Goal: Register for event/course

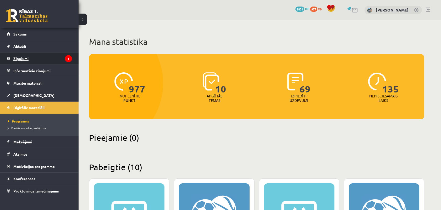
click at [57, 53] on legend "Ziņojumi 1" at bounding box center [42, 59] width 59 height 12
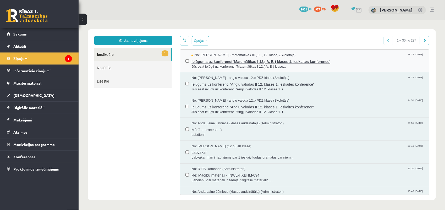
click at [205, 58] on span "Ielūgums uz konferenci 'Matemātikas I 12.( A, B ) klases 1. ieskaites konferenc…" at bounding box center [307, 61] width 232 height 7
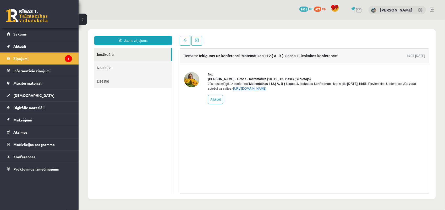
click at [251, 90] on link "[URL][DOMAIN_NAME]" at bounding box center [249, 89] width 33 height 4
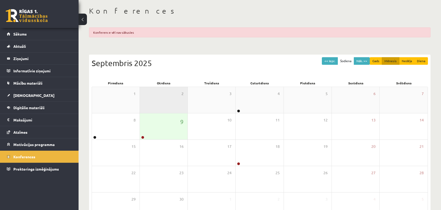
scroll to position [26, 0]
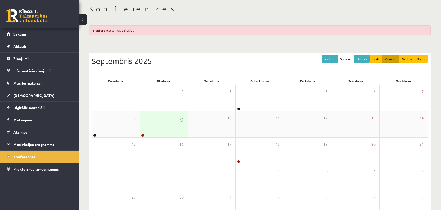
click at [173, 111] on div "9" at bounding box center [164, 124] width 48 height 26
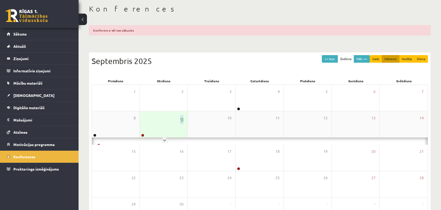
click at [173, 111] on div "9" at bounding box center [164, 124] width 48 height 26
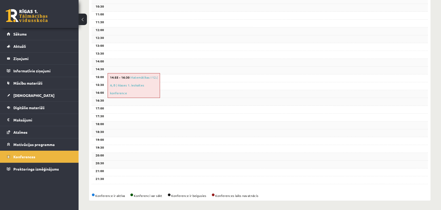
scroll to position [178, 0]
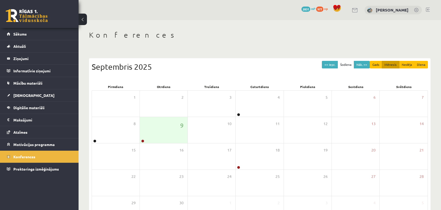
scroll to position [39, 0]
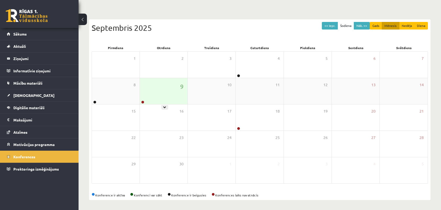
click at [155, 81] on div "9" at bounding box center [164, 91] width 48 height 26
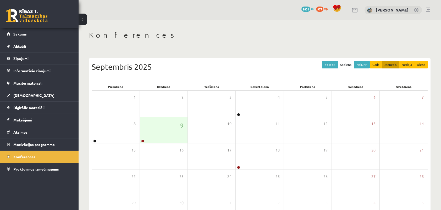
scroll to position [39, 0]
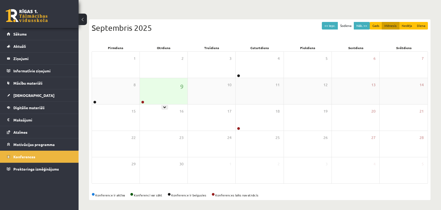
click at [144, 83] on div "9" at bounding box center [164, 91] width 48 height 26
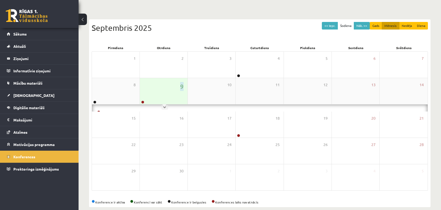
click at [144, 83] on div "9" at bounding box center [164, 91] width 48 height 26
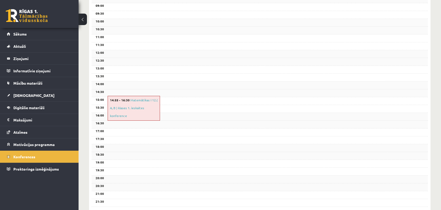
scroll to position [132, 0]
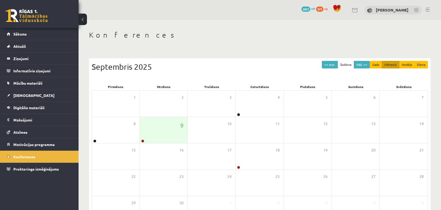
scroll to position [39, 0]
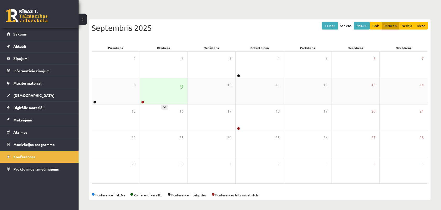
click at [158, 86] on div "9" at bounding box center [164, 91] width 48 height 26
click at [158, 87] on div "9" at bounding box center [164, 91] width 48 height 26
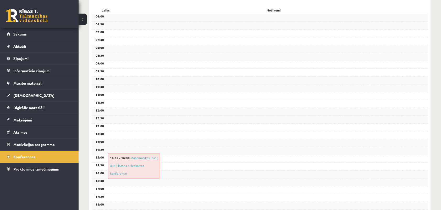
scroll to position [91, 0]
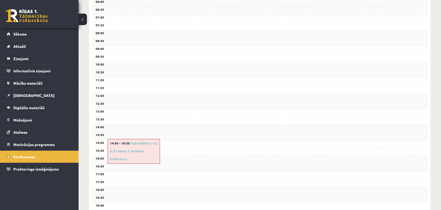
click at [340, 132] on div "14:00" at bounding box center [260, 129] width 336 height 8
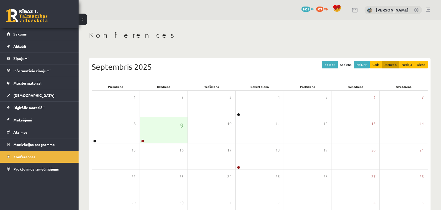
scroll to position [39, 0]
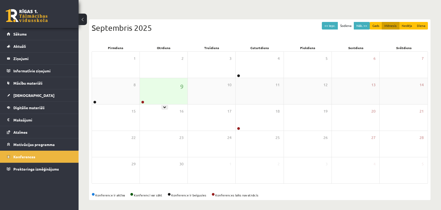
click at [162, 80] on div "9" at bounding box center [164, 91] width 48 height 26
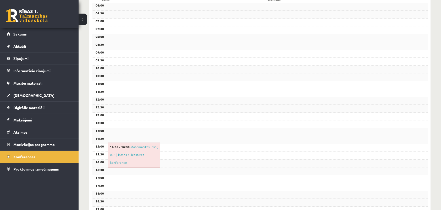
scroll to position [91, 0]
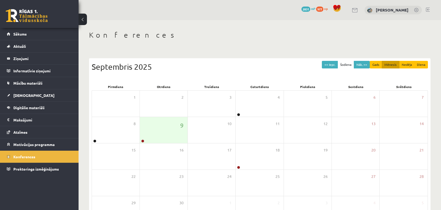
scroll to position [39, 0]
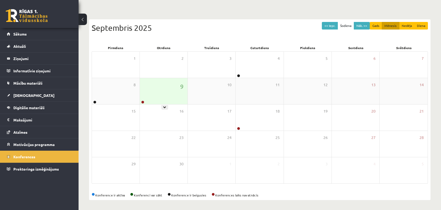
click at [145, 85] on div "9" at bounding box center [164, 91] width 48 height 26
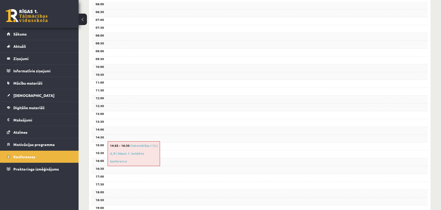
scroll to position [91, 0]
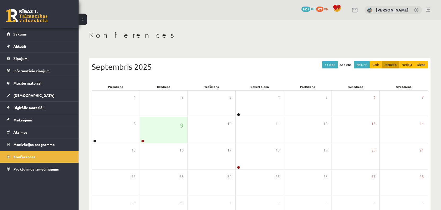
scroll to position [39, 0]
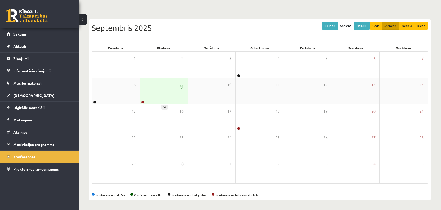
click at [158, 78] on div "9" at bounding box center [164, 91] width 48 height 26
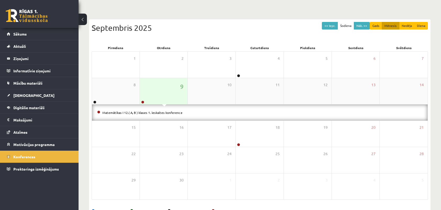
click at [158, 81] on div "9" at bounding box center [164, 91] width 48 height 26
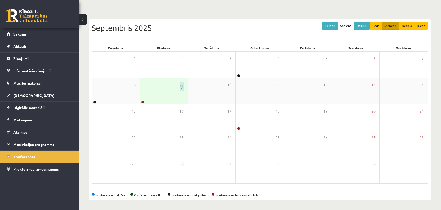
click at [158, 81] on div "9" at bounding box center [164, 91] width 48 height 26
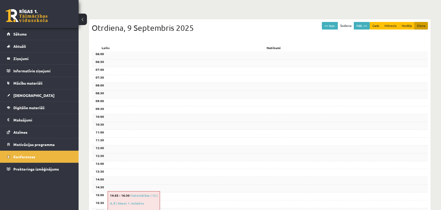
click at [158, 81] on div "07:30" at bounding box center [260, 79] width 336 height 8
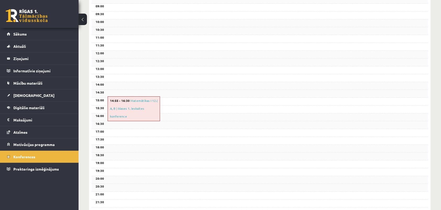
scroll to position [144, 0]
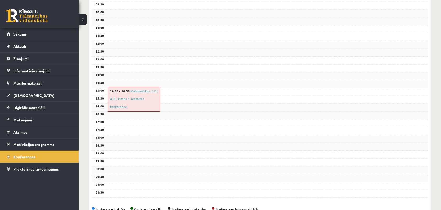
click at [229, 122] on div "17:00" at bounding box center [260, 124] width 336 height 8
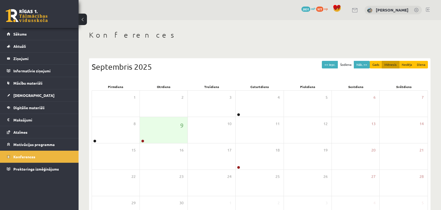
scroll to position [39, 0]
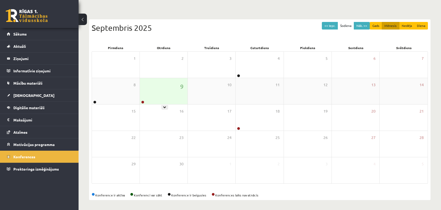
click at [169, 85] on div "9" at bounding box center [164, 91] width 48 height 26
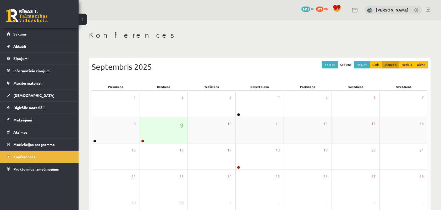
scroll to position [39, 0]
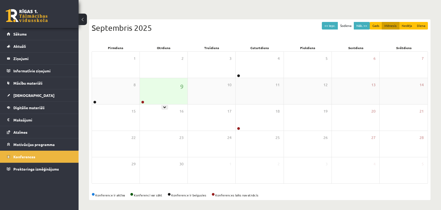
click at [167, 80] on div "9" at bounding box center [164, 91] width 48 height 26
click at [168, 80] on div "9" at bounding box center [164, 91] width 48 height 26
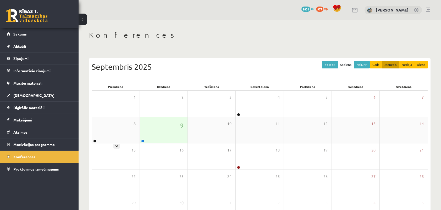
scroll to position [39, 0]
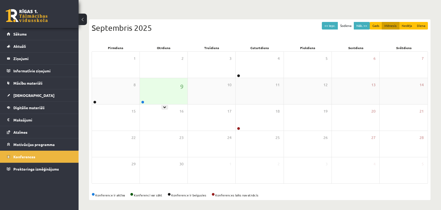
click at [156, 86] on div "9" at bounding box center [164, 91] width 48 height 26
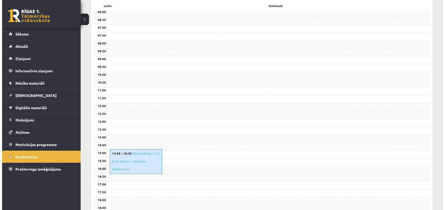
scroll to position [91, 0]
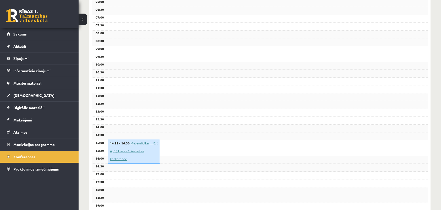
click at [138, 145] on div "14:55 - 16:30 Matemātikas I 12.( A, B ) klases 1. ieskaites konference" at bounding box center [134, 151] width 52 height 25
click at [136, 136] on div "14:30" at bounding box center [260, 137] width 336 height 8
click at [138, 138] on div "14:30" at bounding box center [260, 137] width 336 height 8
click at [139, 141] on link "Matemātikas I 12.( A, B ) klases 1. ieskaites konference" at bounding box center [134, 151] width 48 height 20
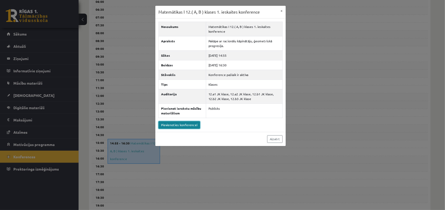
click at [180, 124] on link "Pievienoties konferencei" at bounding box center [179, 125] width 42 height 8
